Goal: Task Accomplishment & Management: Use online tool/utility

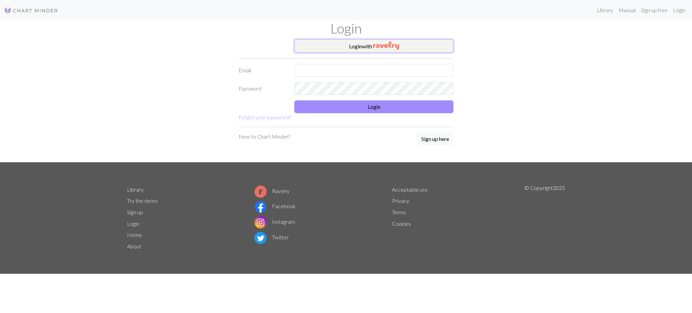
click at [330, 51] on button "Login with" at bounding box center [373, 46] width 159 height 14
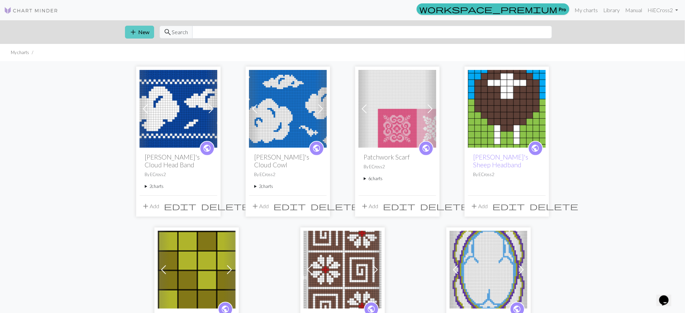
click at [139, 34] on button "add New" at bounding box center [139, 32] width 29 height 13
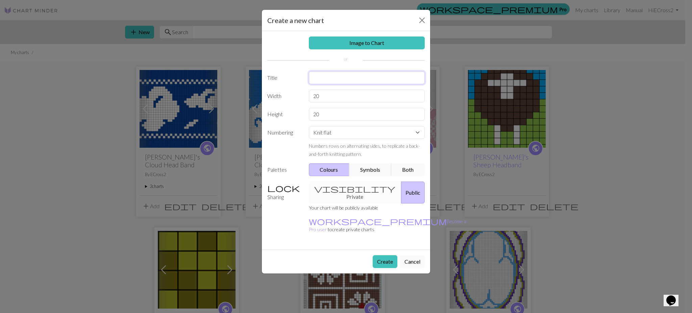
click at [326, 79] on input "text" at bounding box center [367, 77] width 116 height 13
type input "Thames Hat"
drag, startPoint x: 323, startPoint y: 95, endPoint x: 307, endPoint y: 96, distance: 16.6
click at [307, 96] on div "20" at bounding box center [367, 96] width 124 height 13
type input "55"
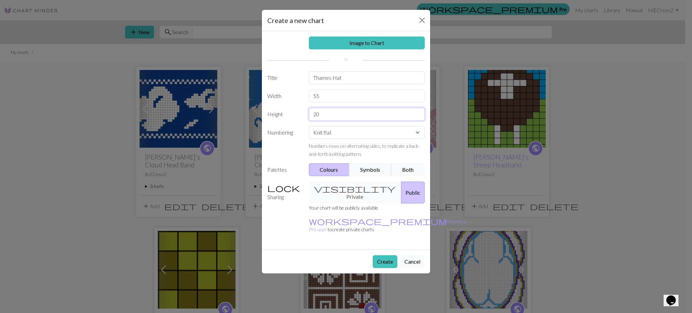
drag, startPoint x: 328, startPoint y: 114, endPoint x: 296, endPoint y: 115, distance: 31.4
click at [296, 115] on div "Height 20" at bounding box center [346, 114] width 166 height 13
type input "40"
click at [371, 132] on select "Knit flat Knit in the round Lace knitting Cross stitch" at bounding box center [367, 132] width 116 height 13
select select "round"
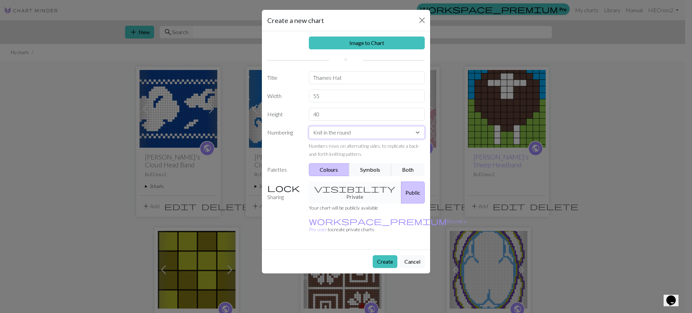
click at [309, 126] on select "Knit flat Knit in the round Lace knitting Cross stitch" at bounding box center [367, 132] width 116 height 13
click at [355, 191] on div "visibility Private Public" at bounding box center [367, 192] width 124 height 22
click at [384, 255] on button "Create" at bounding box center [385, 261] width 25 height 13
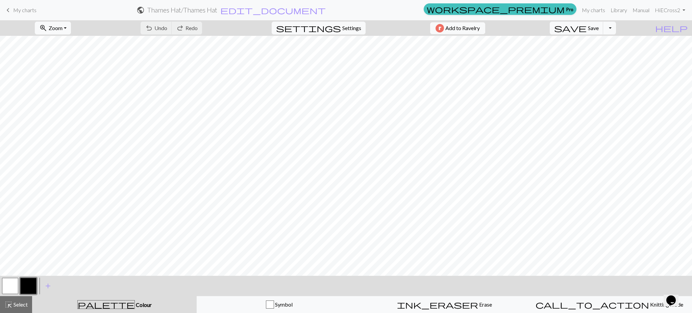
scroll to position [67, 0]
click at [26, 289] on button "button" at bounding box center [28, 286] width 16 height 16
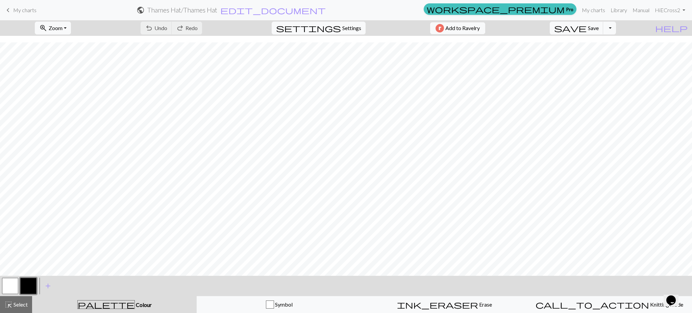
click at [5, 285] on button "button" at bounding box center [10, 286] width 16 height 16
click at [11, 286] on button "button" at bounding box center [10, 286] width 16 height 16
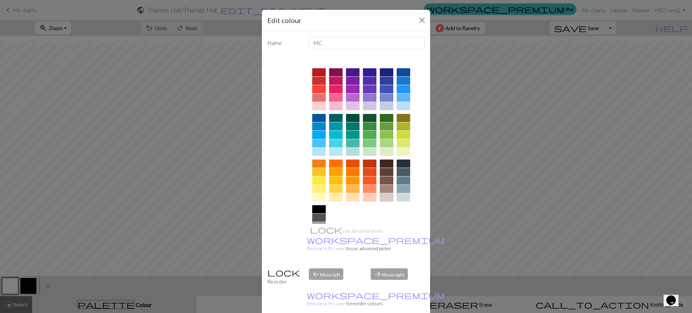
click at [382, 198] on div at bounding box center [387, 197] width 14 height 8
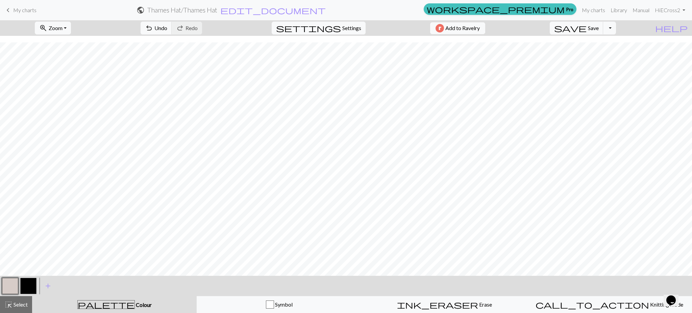
click at [29, 290] on button "button" at bounding box center [28, 286] width 16 height 16
click at [31, 289] on button "button" at bounding box center [28, 286] width 16 height 16
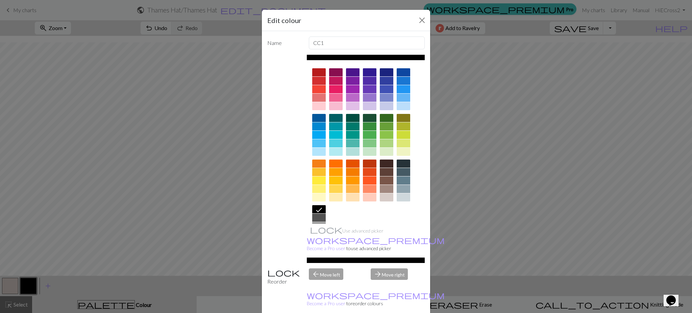
click at [315, 126] on div at bounding box center [319, 126] width 14 height 8
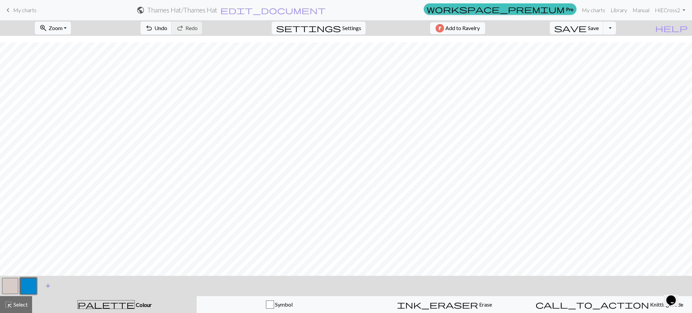
click at [45, 286] on span "add" at bounding box center [48, 285] width 8 height 9
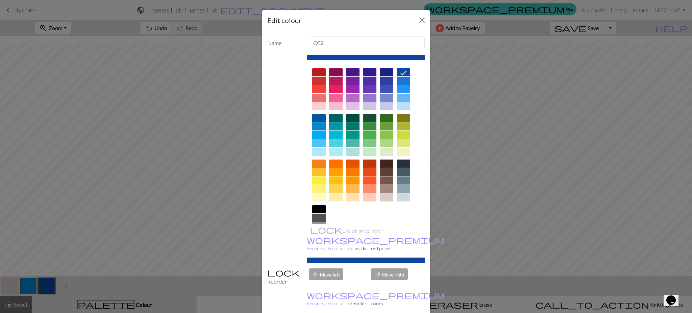
click at [384, 170] on div at bounding box center [387, 172] width 14 height 8
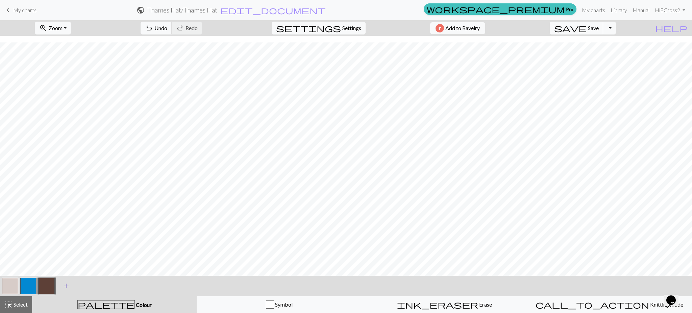
click at [67, 286] on span "add" at bounding box center [66, 285] width 8 height 9
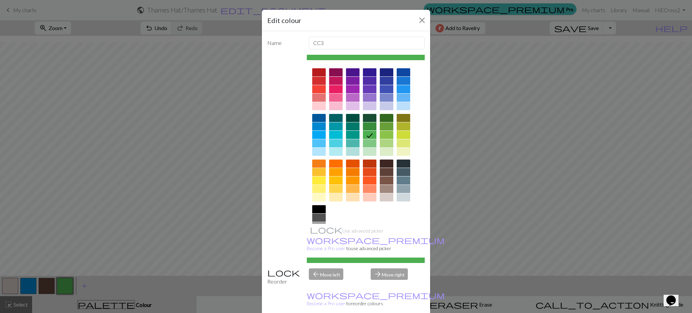
click at [397, 178] on div at bounding box center [404, 180] width 14 height 8
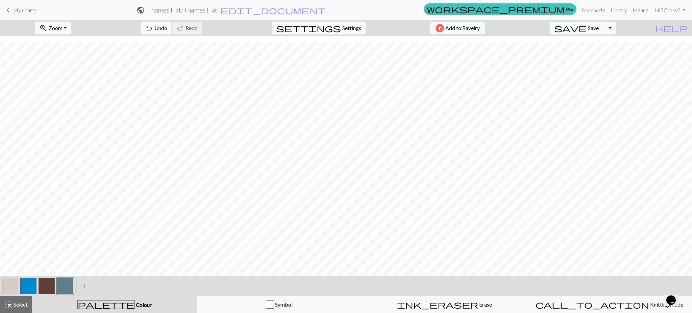
click at [28, 288] on button "button" at bounding box center [28, 286] width 16 height 16
click at [10, 290] on button "button" at bounding box center [10, 286] width 16 height 16
click at [27, 284] on button "button" at bounding box center [28, 286] width 16 height 16
click at [10, 284] on button "button" at bounding box center [10, 286] width 16 height 16
click at [35, 286] on button "button" at bounding box center [28, 286] width 16 height 16
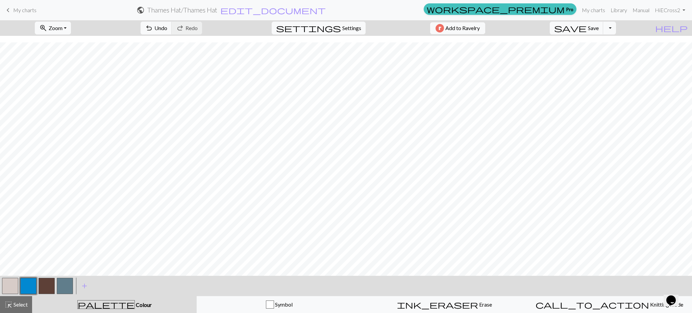
click at [6, 285] on button "button" at bounding box center [10, 286] width 16 height 16
click at [26, 287] on button "button" at bounding box center [28, 286] width 16 height 16
click at [25, 288] on button "button" at bounding box center [28, 286] width 16 height 16
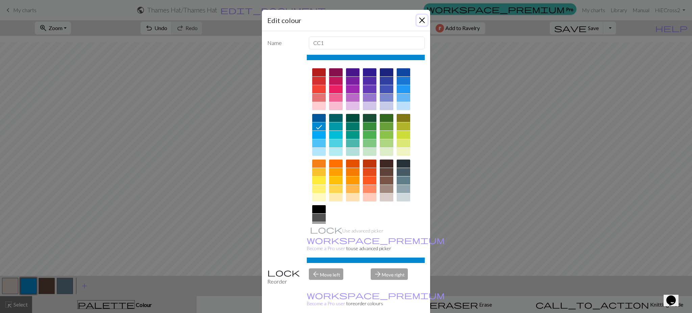
click at [417, 19] on button "Close" at bounding box center [422, 20] width 11 height 11
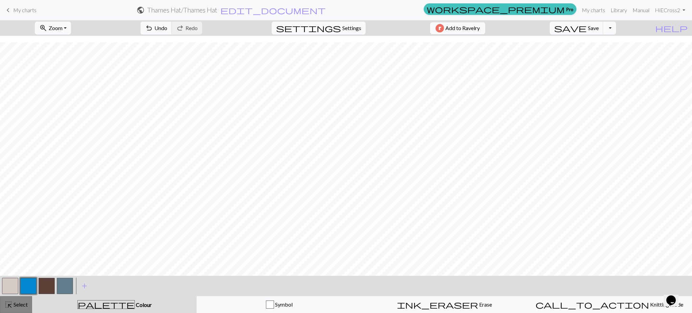
click at [16, 304] on span "Select" at bounding box center [19, 304] width 15 height 6
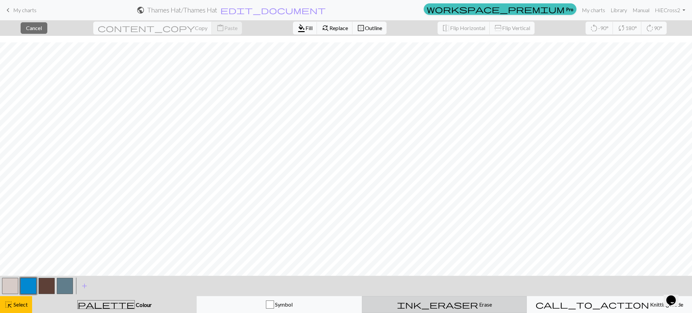
click at [435, 302] on span "ink_eraser" at bounding box center [437, 304] width 81 height 9
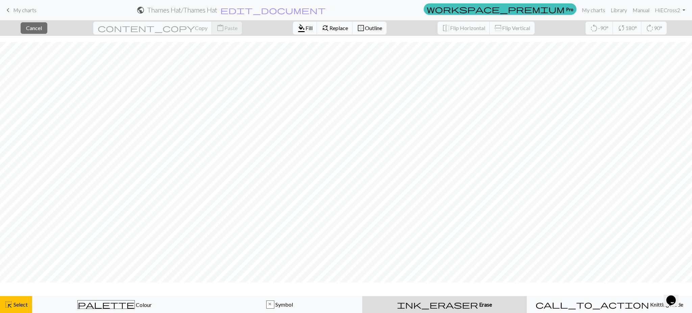
scroll to position [47, 0]
click at [16, 304] on span "Select" at bounding box center [19, 304] width 15 height 6
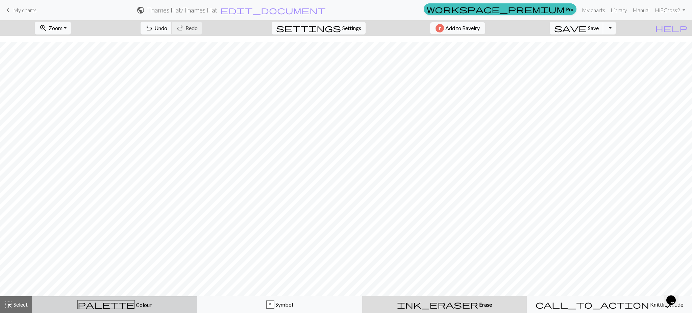
click at [84, 304] on div "palette Colour Colour" at bounding box center [114, 304] width 156 height 9
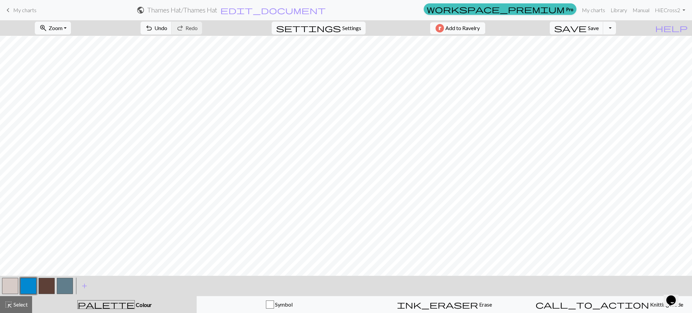
click at [8, 288] on button "button" at bounding box center [10, 286] width 16 height 16
click at [17, 311] on button "highlight_alt Select Select" at bounding box center [16, 304] width 32 height 17
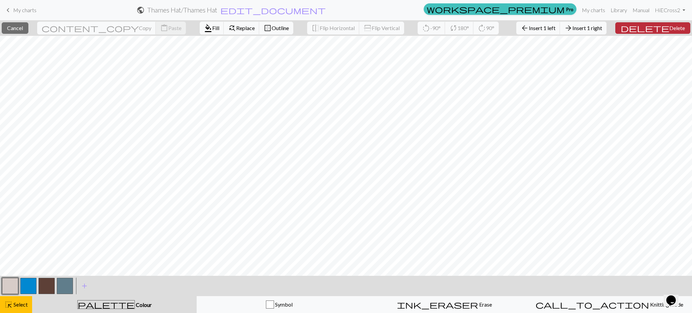
click at [657, 26] on span "delete" at bounding box center [645, 27] width 49 height 9
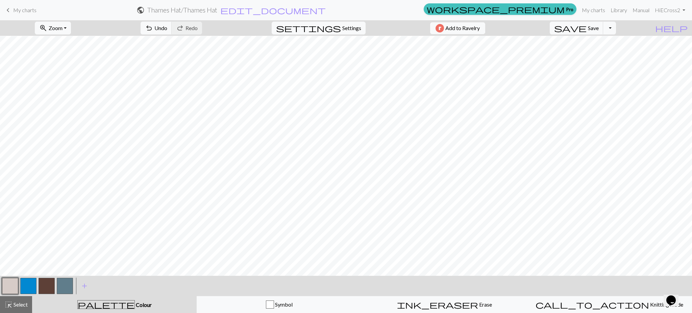
click at [40, 286] on button "button" at bounding box center [47, 286] width 16 height 16
click at [4, 282] on button "button" at bounding box center [10, 286] width 16 height 16
click at [44, 290] on button "button" at bounding box center [47, 286] width 16 height 16
click at [66, 284] on button "button" at bounding box center [65, 286] width 16 height 16
click at [41, 284] on button "button" at bounding box center [47, 286] width 16 height 16
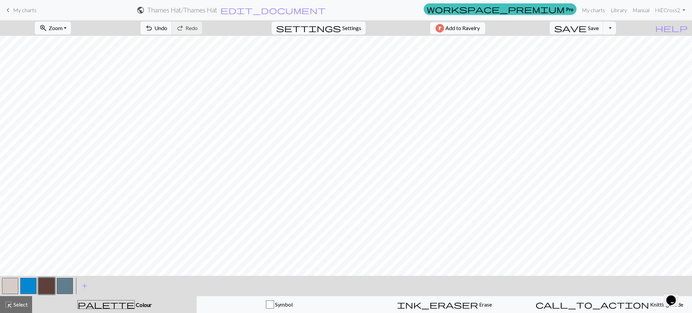
drag, startPoint x: 11, startPoint y: 286, endPoint x: 21, endPoint y: 281, distance: 10.7
click at [11, 286] on button "button" at bounding box center [10, 286] width 16 height 16
click at [50, 286] on button "button" at bounding box center [47, 286] width 16 height 16
click at [61, 287] on button "button" at bounding box center [65, 286] width 16 height 16
click at [7, 284] on button "button" at bounding box center [10, 286] width 16 height 16
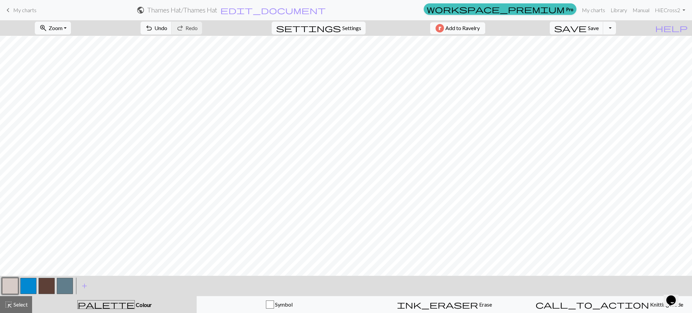
click at [68, 286] on button "button" at bounding box center [65, 286] width 16 height 16
click at [45, 287] on button "button" at bounding box center [47, 286] width 16 height 16
drag, startPoint x: 11, startPoint y: 283, endPoint x: 36, endPoint y: 269, distance: 29.3
click at [13, 282] on button "button" at bounding box center [10, 286] width 16 height 16
click at [13, 306] on span "Select" at bounding box center [19, 304] width 15 height 6
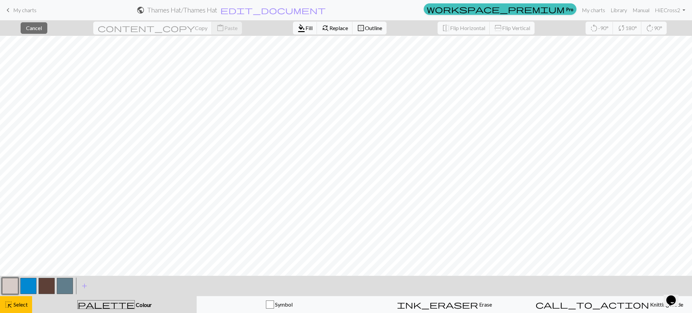
click at [46, 289] on button "button" at bounding box center [47, 286] width 16 height 16
click at [109, 298] on button "palette Colour Colour" at bounding box center [114, 304] width 165 height 17
drag, startPoint x: 101, startPoint y: 305, endPoint x: 104, endPoint y: 305, distance: 3.7
click at [101, 305] on div "palette Colour Colour" at bounding box center [114, 304] width 156 height 9
click at [135, 305] on span "Colour" at bounding box center [143, 304] width 17 height 6
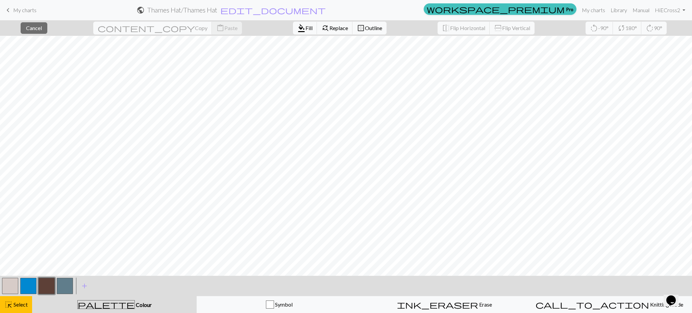
click at [89, 305] on div "palette Colour Colour" at bounding box center [114, 304] width 156 height 9
click at [45, 284] on button "button" at bounding box center [47, 286] width 16 height 16
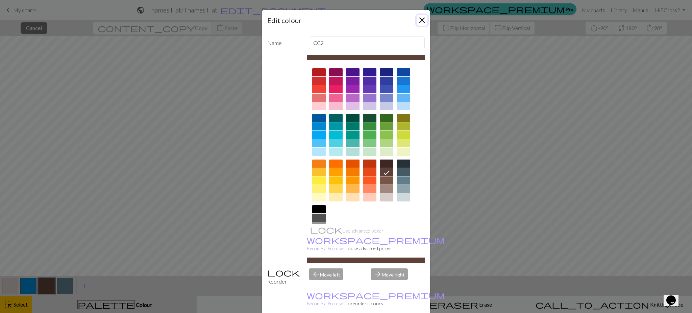
click at [420, 18] on button "Close" at bounding box center [422, 20] width 11 height 11
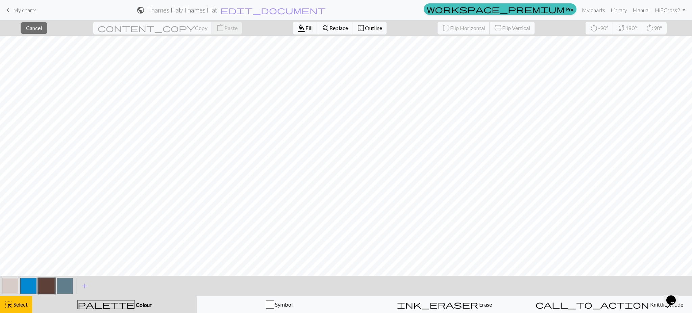
click at [86, 304] on div "palette Colour Colour" at bounding box center [114, 304] width 156 height 9
click at [11, 304] on span "highlight_alt" at bounding box center [8, 304] width 8 height 9
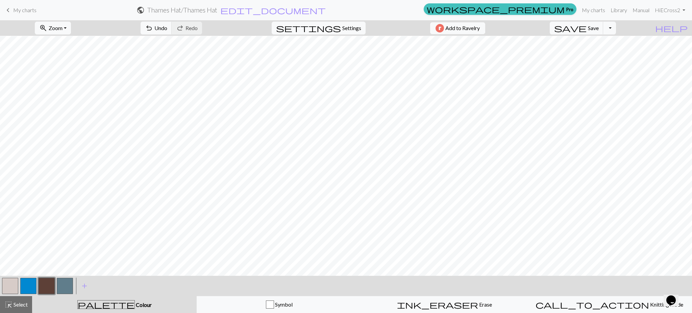
click at [47, 285] on button "button" at bounding box center [47, 286] width 16 height 16
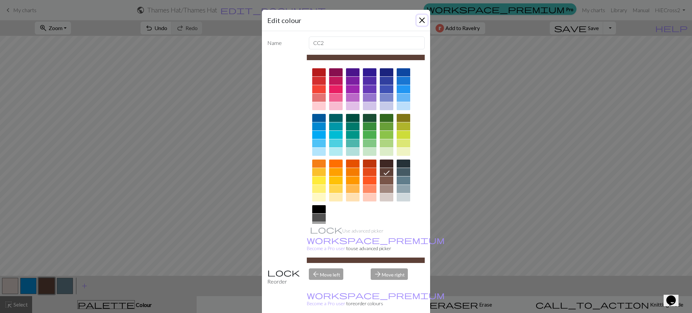
click at [417, 19] on button "Close" at bounding box center [422, 20] width 11 height 11
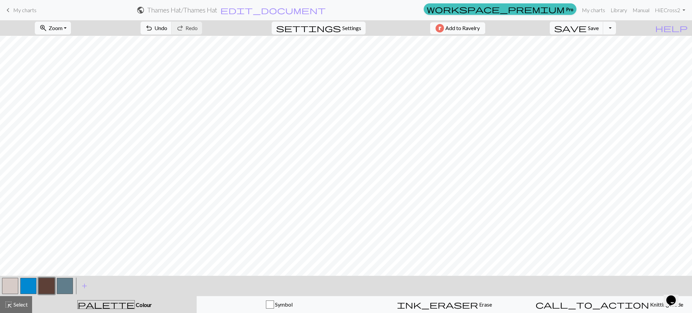
click at [10, 281] on button "button" at bounding box center [10, 286] width 16 height 16
click at [62, 286] on button "button" at bounding box center [65, 286] width 16 height 16
click at [167, 27] on span "Undo" at bounding box center [160, 28] width 13 height 6
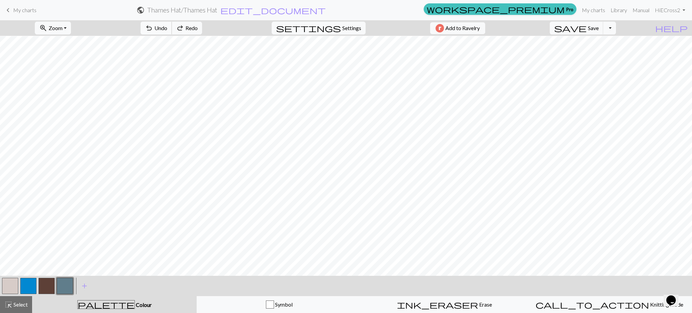
click at [167, 27] on span "Undo" at bounding box center [160, 28] width 13 height 6
click at [2, 288] on button "button" at bounding box center [10, 286] width 16 height 16
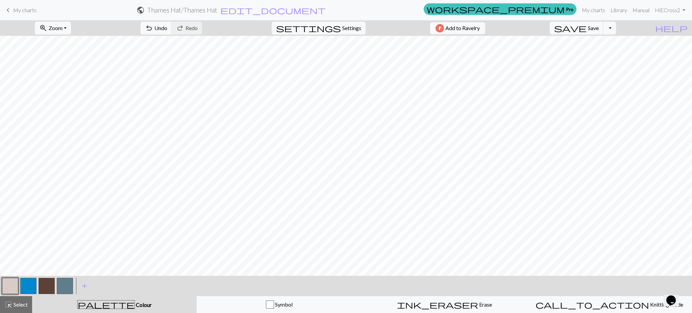
click at [62, 286] on button "button" at bounding box center [65, 286] width 16 height 16
click at [6, 283] on button "button" at bounding box center [10, 286] width 16 height 16
click at [62, 285] on button "button" at bounding box center [65, 286] width 16 height 16
click at [9, 285] on button "button" at bounding box center [10, 286] width 16 height 16
drag, startPoint x: 65, startPoint y: 287, endPoint x: 130, endPoint y: 279, distance: 65.6
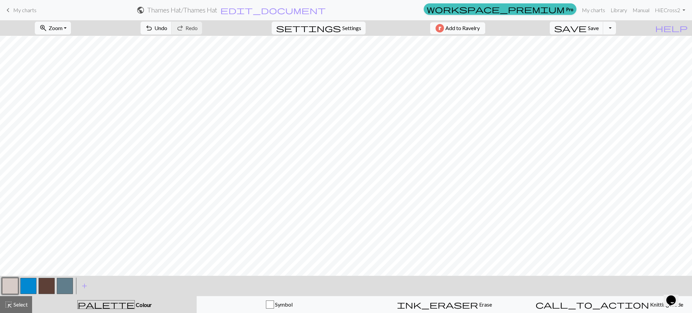
click at [65, 287] on button "button" at bounding box center [65, 286] width 16 height 16
click at [87, 285] on span "add" at bounding box center [84, 285] width 8 height 9
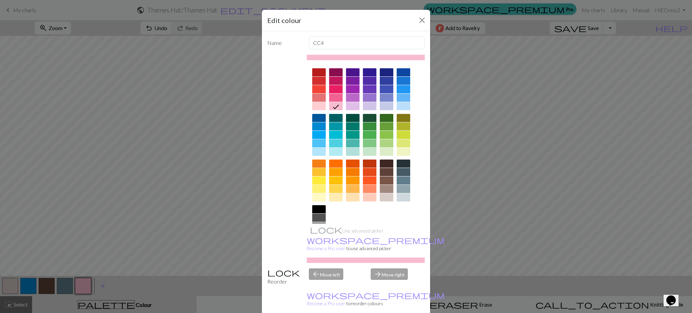
click at [332, 187] on div at bounding box center [336, 189] width 14 height 8
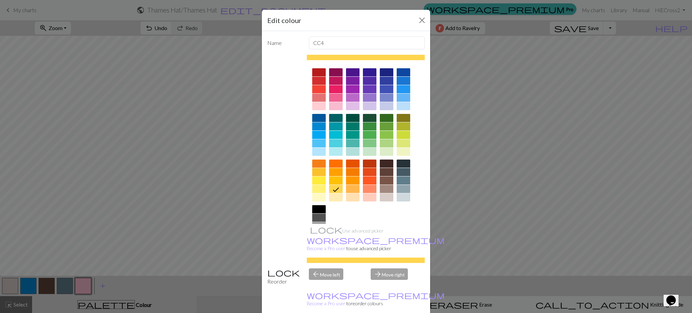
drag, startPoint x: 378, startPoint y: 309, endPoint x: 213, endPoint y: 305, distance: 165.2
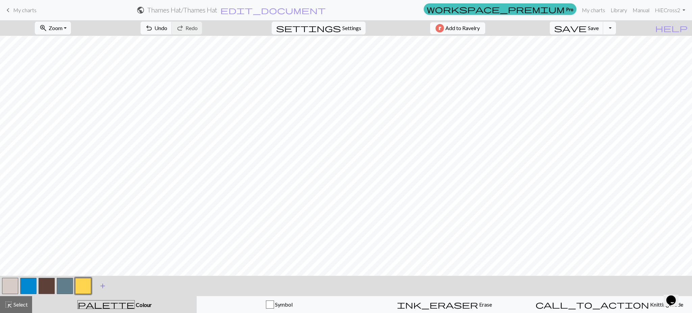
click at [102, 287] on span "add" at bounding box center [103, 285] width 8 height 9
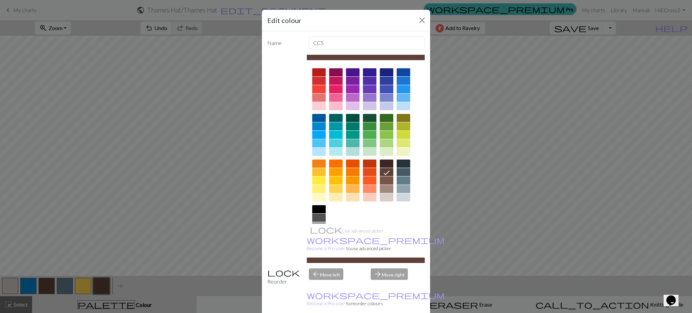
click at [383, 117] on div at bounding box center [387, 118] width 14 height 8
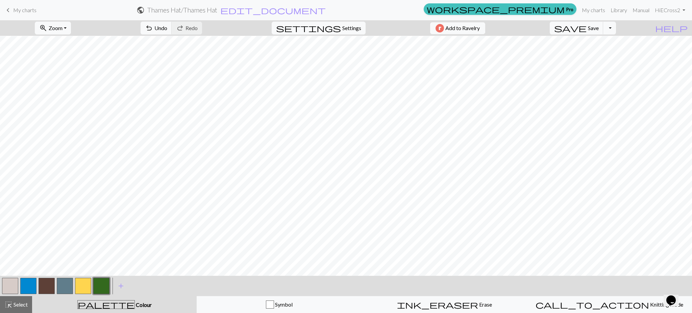
click at [80, 287] on button "button" at bounding box center [83, 286] width 16 height 16
click at [12, 287] on button "button" at bounding box center [10, 286] width 16 height 16
click at [76, 288] on button "button" at bounding box center [83, 286] width 16 height 16
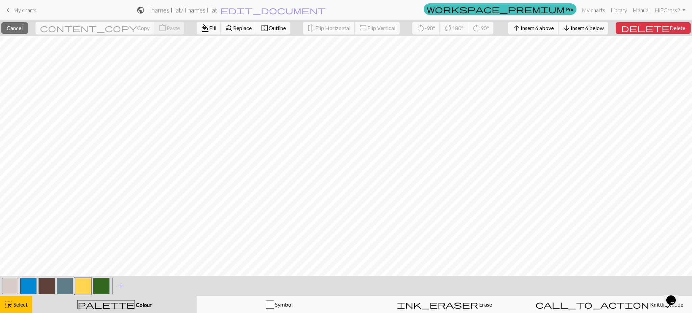
click at [554, 29] on span "Insert 6 above" at bounding box center [537, 28] width 33 height 6
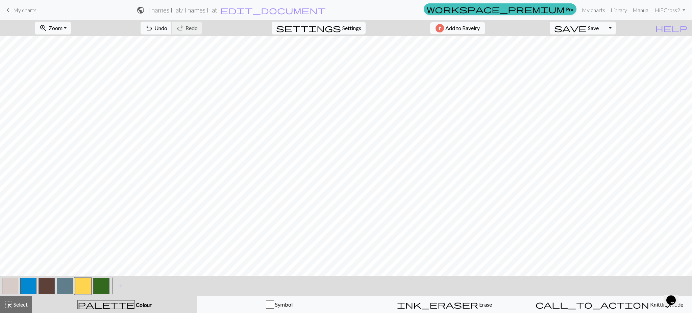
click at [99, 286] on button "button" at bounding box center [101, 286] width 16 height 16
click at [6, 286] on button "button" at bounding box center [10, 286] width 16 height 16
click at [104, 287] on button "button" at bounding box center [101, 286] width 16 height 16
click at [82, 286] on button "button" at bounding box center [83, 286] width 16 height 16
click at [10, 285] on button "button" at bounding box center [10, 286] width 16 height 16
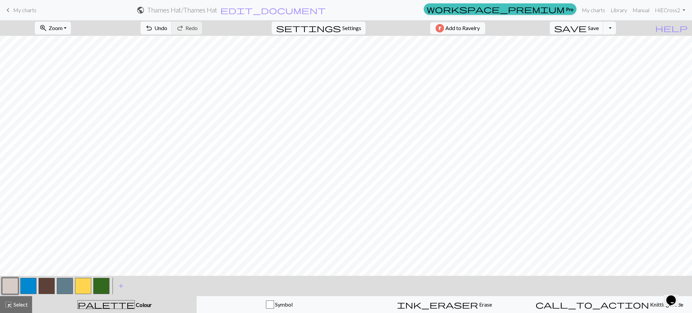
click at [83, 288] on button "button" at bounding box center [83, 286] width 16 height 16
click at [100, 289] on button "button" at bounding box center [101, 286] width 16 height 16
click at [85, 289] on button "button" at bounding box center [83, 286] width 16 height 16
click at [97, 289] on button "button" at bounding box center [101, 286] width 16 height 16
click at [9, 285] on button "button" at bounding box center [10, 286] width 16 height 16
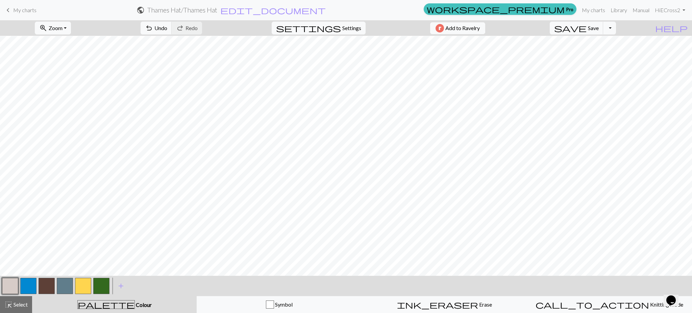
click at [105, 283] on button "button" at bounding box center [101, 286] width 16 height 16
click at [11, 286] on button "button" at bounding box center [10, 286] width 16 height 16
click at [78, 292] on button "button" at bounding box center [83, 286] width 16 height 16
click at [167, 31] on span "Undo" at bounding box center [160, 28] width 13 height 6
click at [100, 288] on button "button" at bounding box center [101, 286] width 16 height 16
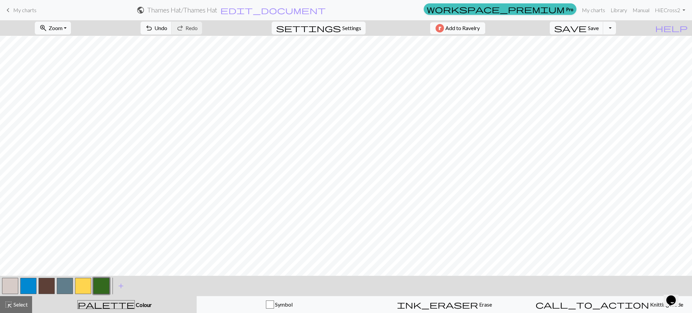
click at [8, 289] on button "button" at bounding box center [10, 286] width 16 height 16
drag, startPoint x: 103, startPoint y: 288, endPoint x: 119, endPoint y: 271, distance: 23.2
click at [103, 288] on button "button" at bounding box center [101, 286] width 16 height 16
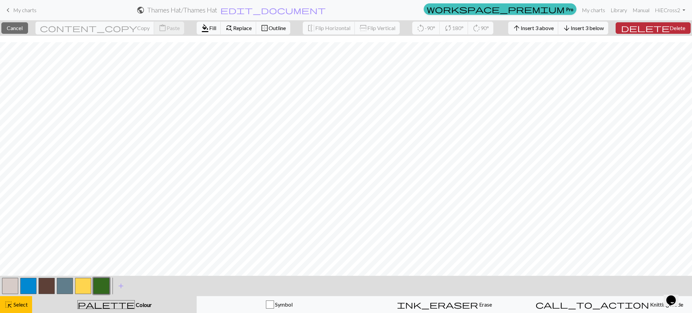
click at [670, 30] on span "Delete" at bounding box center [678, 28] width 16 height 6
click at [669, 31] on button "delete Delete" at bounding box center [652, 27] width 75 height 11
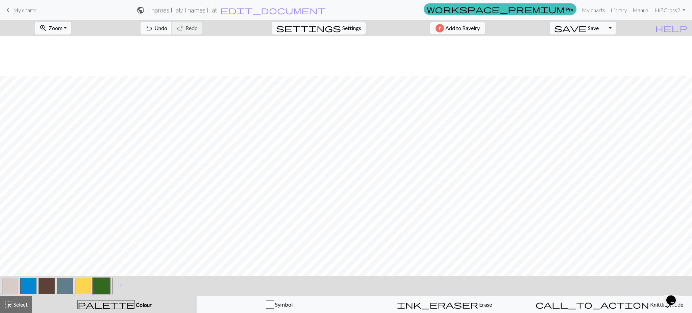
scroll to position [40, 0]
click at [26, 283] on button "button" at bounding box center [28, 286] width 16 height 16
click at [26, 284] on button "button" at bounding box center [28, 286] width 16 height 16
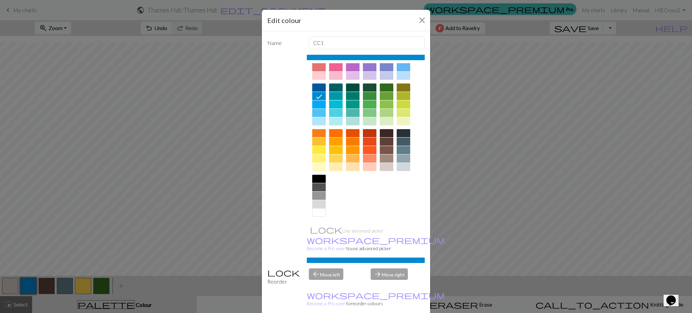
scroll to position [0, 0]
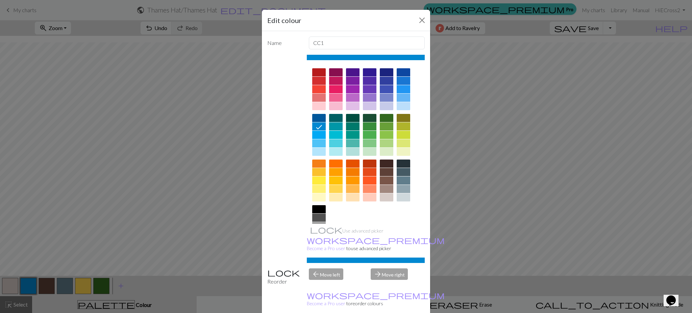
click at [331, 127] on div at bounding box center [336, 126] width 14 height 8
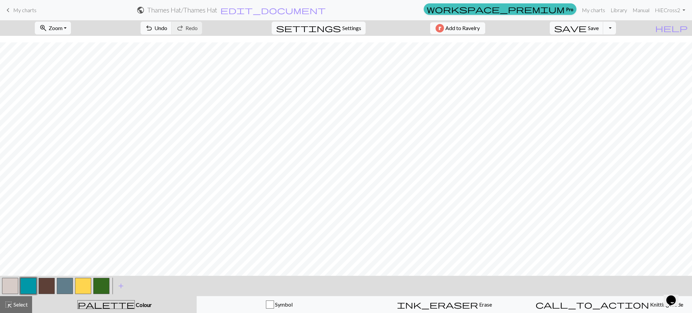
click at [26, 287] on button "button" at bounding box center [28, 286] width 16 height 16
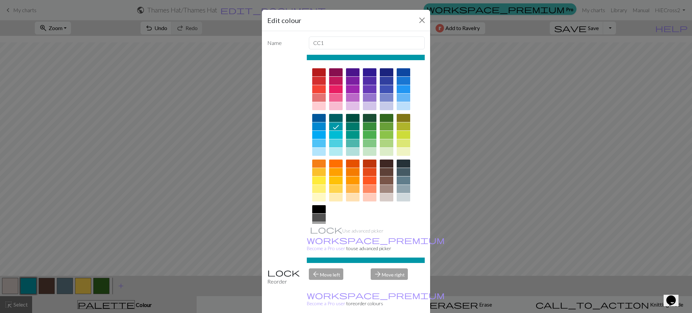
click at [316, 124] on div at bounding box center [319, 126] width 14 height 8
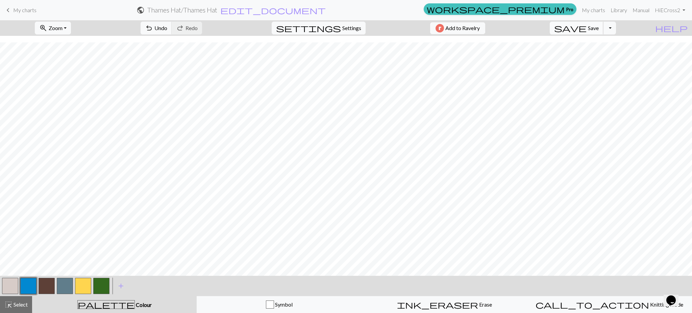
click at [599, 28] on span "Save" at bounding box center [593, 28] width 11 height 6
click at [616, 29] on button "Toggle Dropdown" at bounding box center [609, 28] width 13 height 13
click at [607, 54] on button "save_alt Download" at bounding box center [559, 53] width 111 height 11
click at [326, 20] on button "Download" at bounding box center [329, 22] width 33 height 13
